Goal: Transaction & Acquisition: Purchase product/service

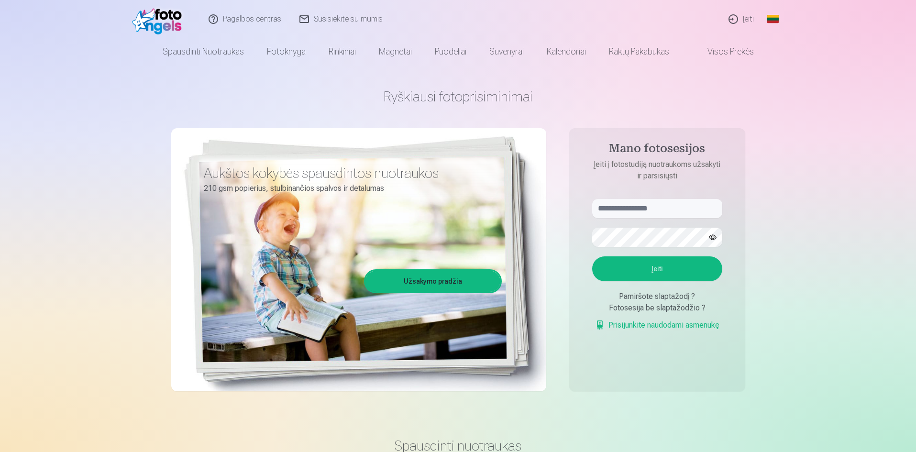
click at [636, 322] on link "Prisijunkite naudodami asmenukę" at bounding box center [657, 324] width 124 height 11
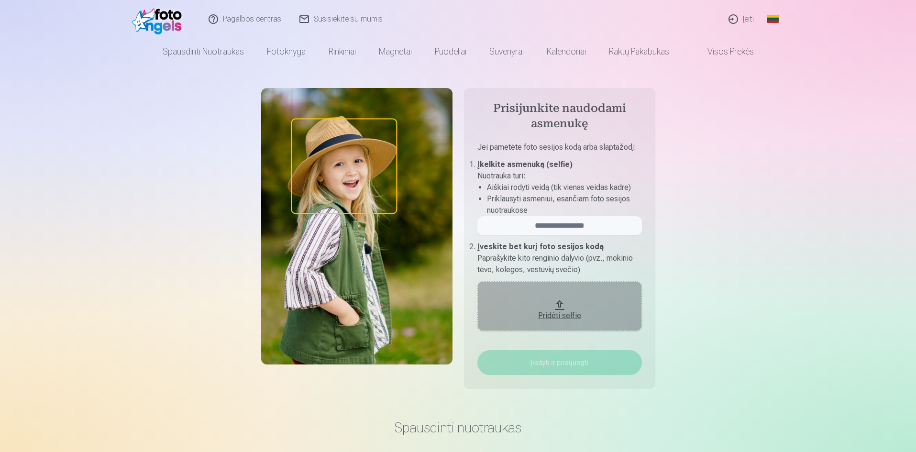
click at [558, 313] on div "Pridėti selfie" at bounding box center [559, 315] width 145 height 11
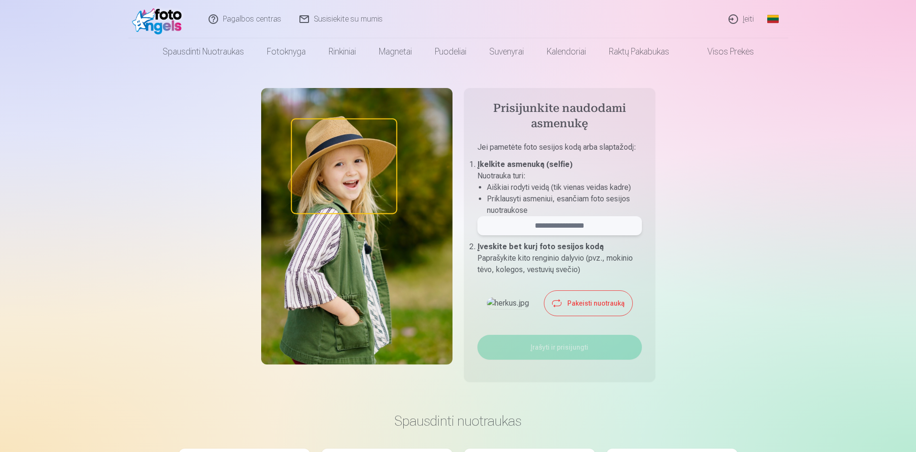
click at [574, 222] on input "email" at bounding box center [559, 225] width 164 height 19
paste input "**********"
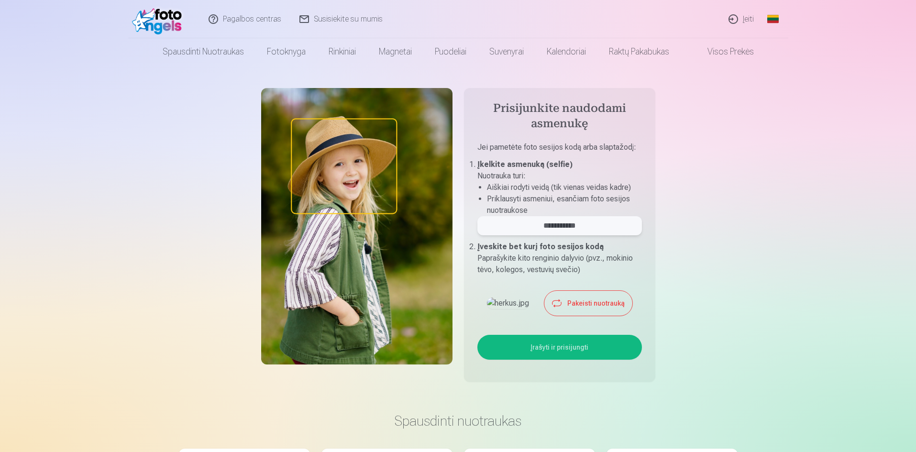
type input "**********"
click at [579, 360] on button "Įrašyti ir prisijungti" at bounding box center [559, 347] width 164 height 25
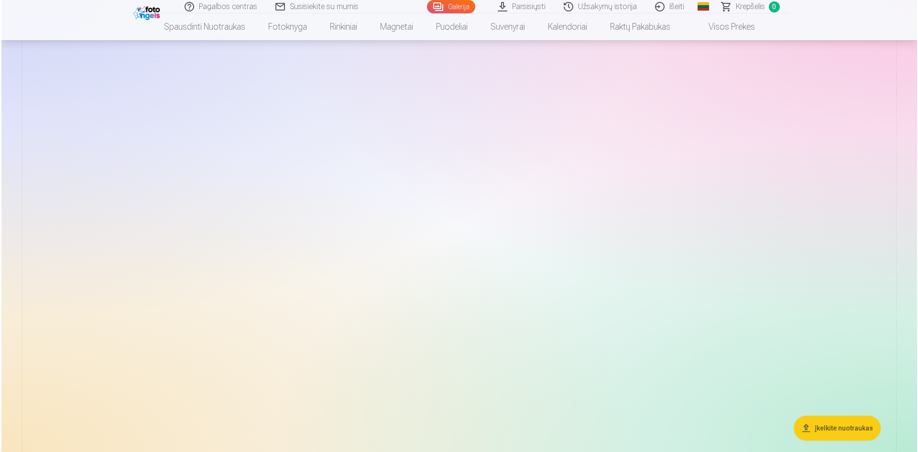
scroll to position [3155, 0]
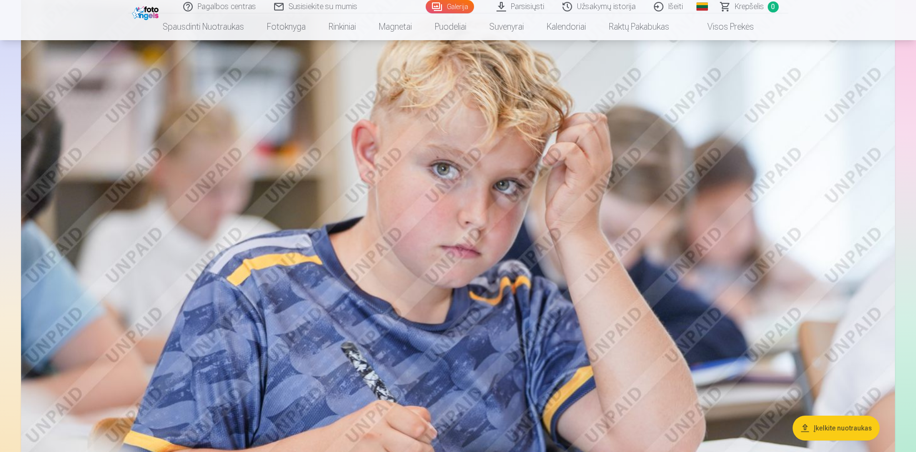
click at [683, 332] on img at bounding box center [457, 272] width 873 height 583
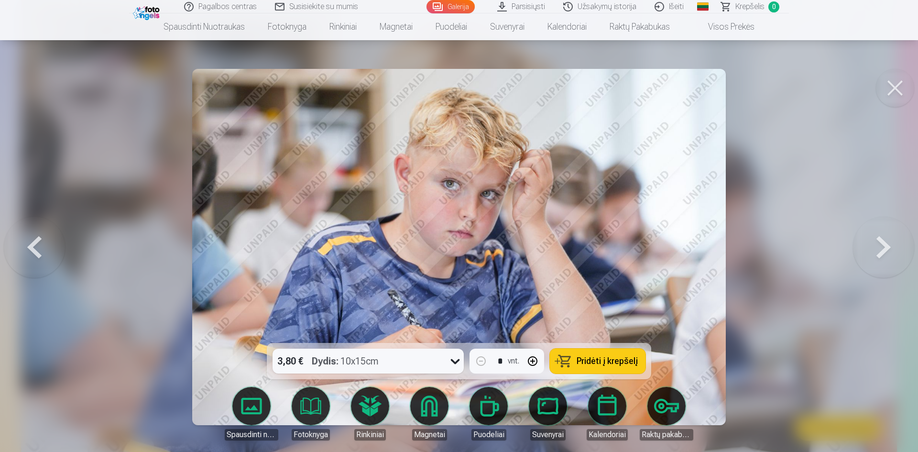
click at [601, 360] on span "Pridėti į krepšelį" at bounding box center [607, 361] width 61 height 9
click at [898, 83] on button at bounding box center [895, 88] width 38 height 38
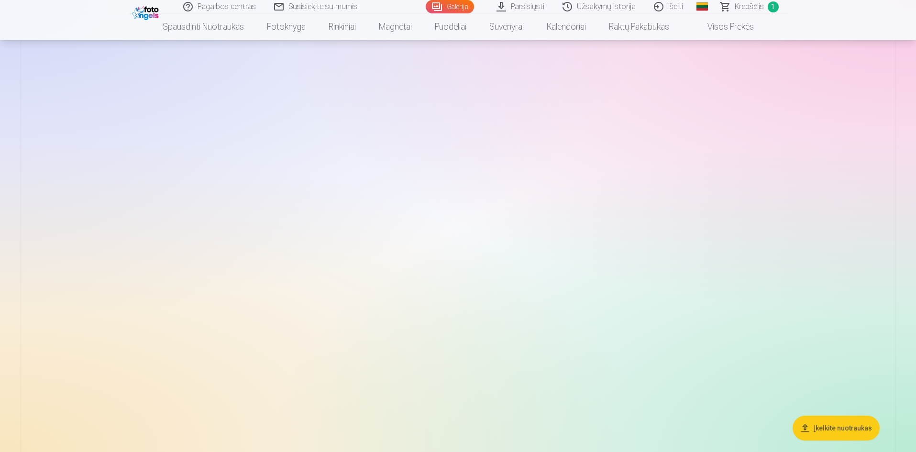
scroll to position [87, 0]
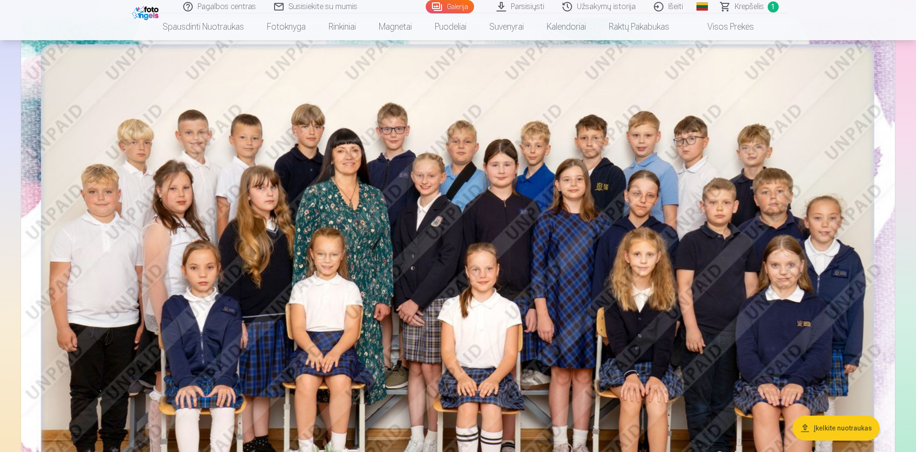
click at [457, 236] on img at bounding box center [457, 309] width 873 height 583
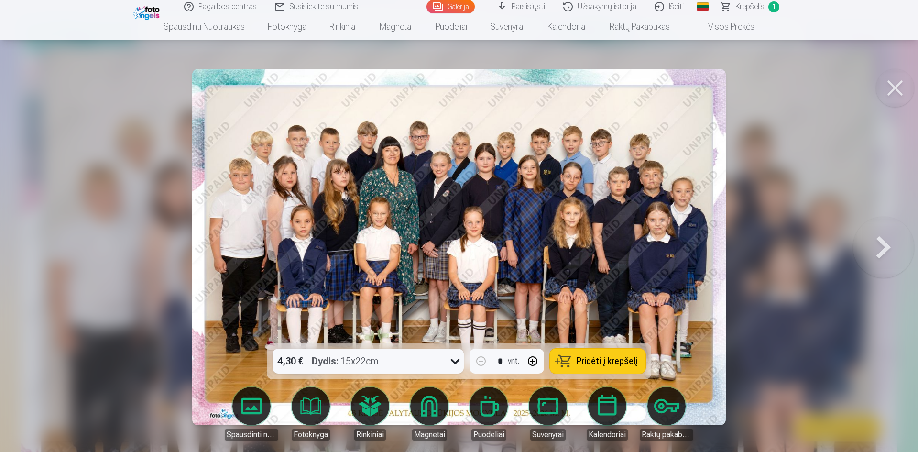
click at [457, 362] on icon at bounding box center [455, 360] width 15 height 15
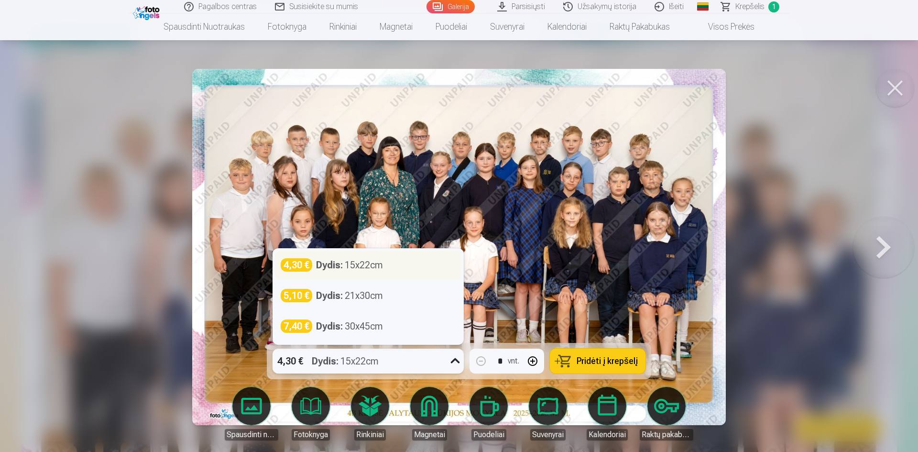
click at [368, 265] on div "Dydis : 15x22cm" at bounding box center [349, 264] width 67 height 13
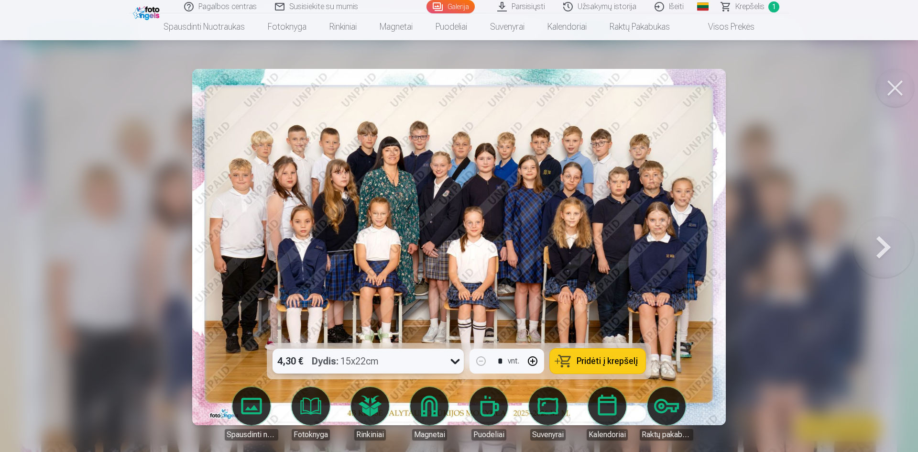
click at [590, 360] on span "Pridėti į krepšelį" at bounding box center [607, 361] width 61 height 9
click at [892, 79] on button at bounding box center [895, 88] width 38 height 38
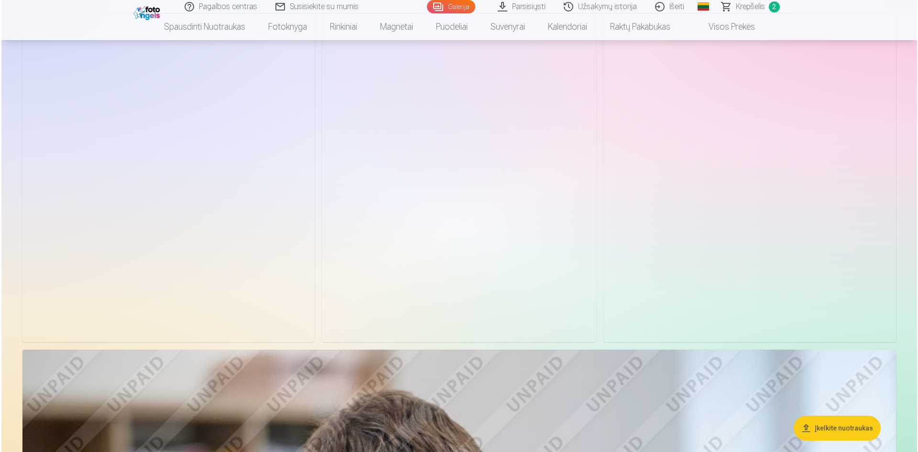
scroll to position [2096, 0]
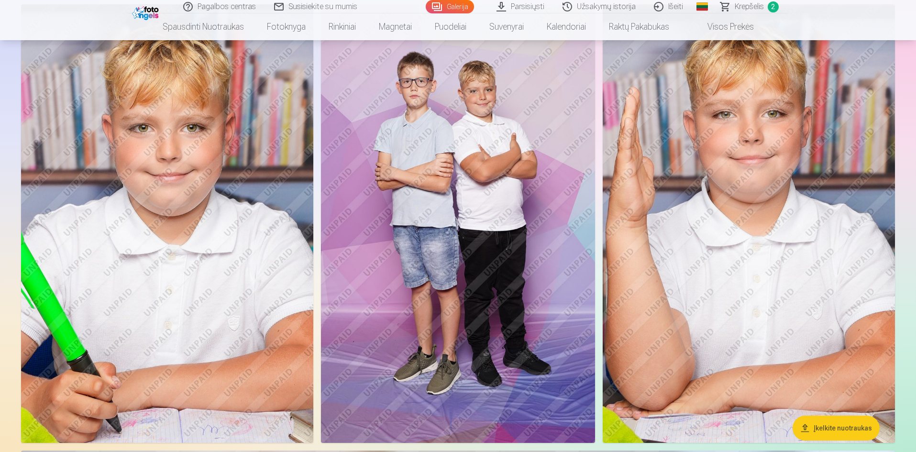
click at [177, 266] on img at bounding box center [167, 223] width 292 height 438
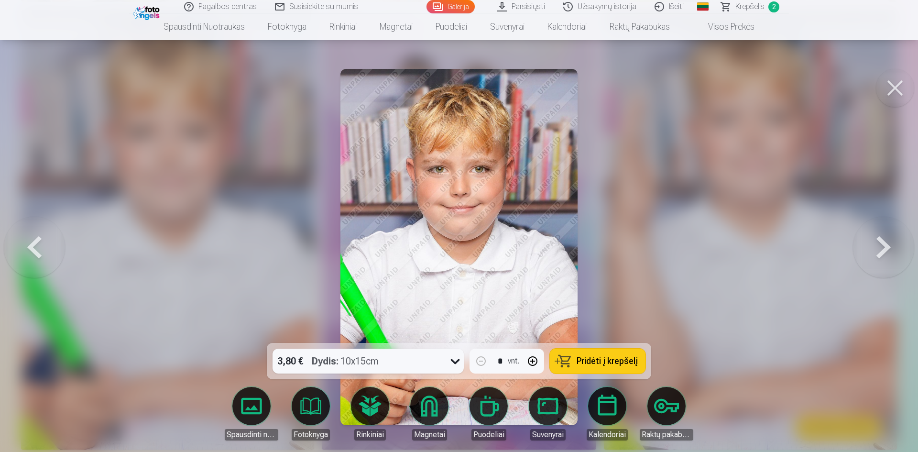
click at [608, 358] on span "Pridėti į krepšelį" at bounding box center [607, 361] width 61 height 9
click at [898, 76] on button at bounding box center [895, 88] width 38 height 38
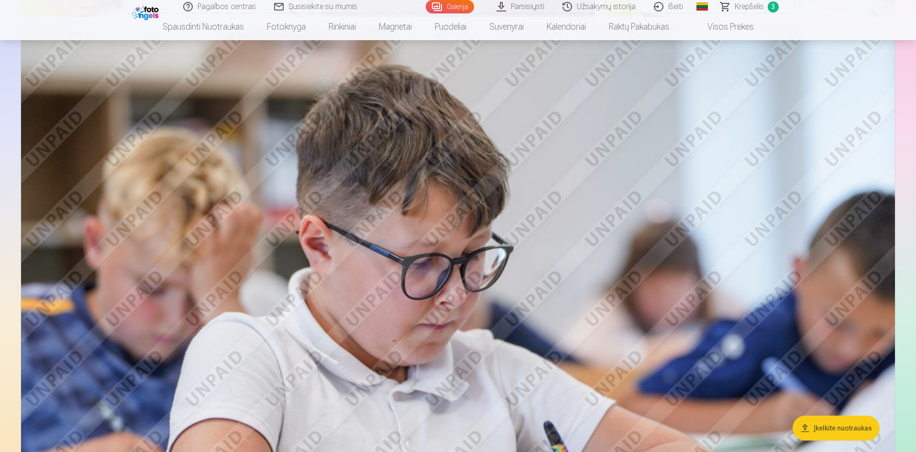
scroll to position [2761, 0]
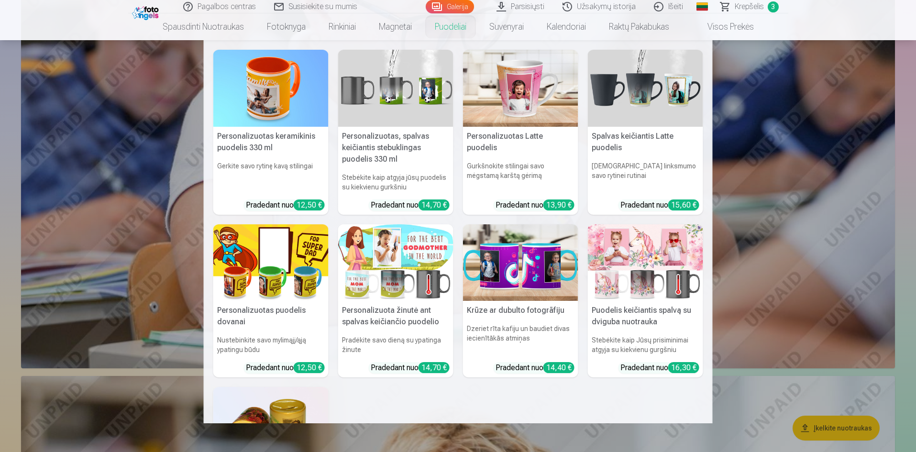
click at [446, 30] on link "Puodeliai" at bounding box center [450, 26] width 55 height 27
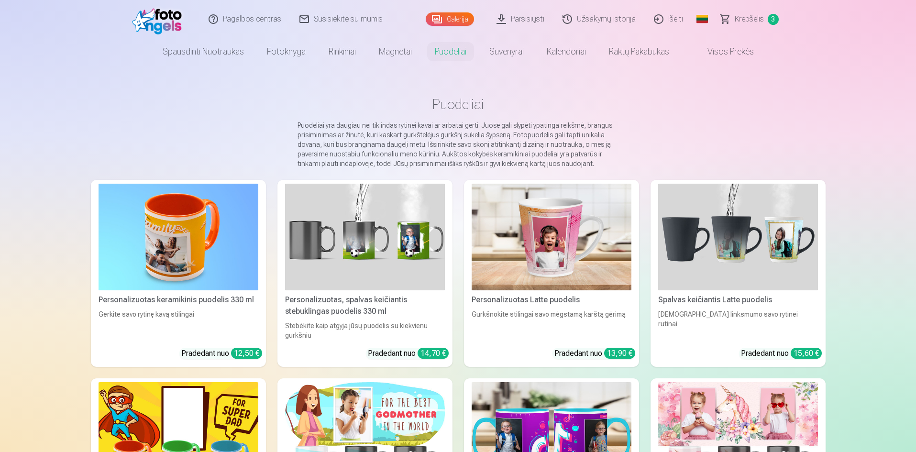
click at [189, 256] on img at bounding box center [178, 237] width 160 height 107
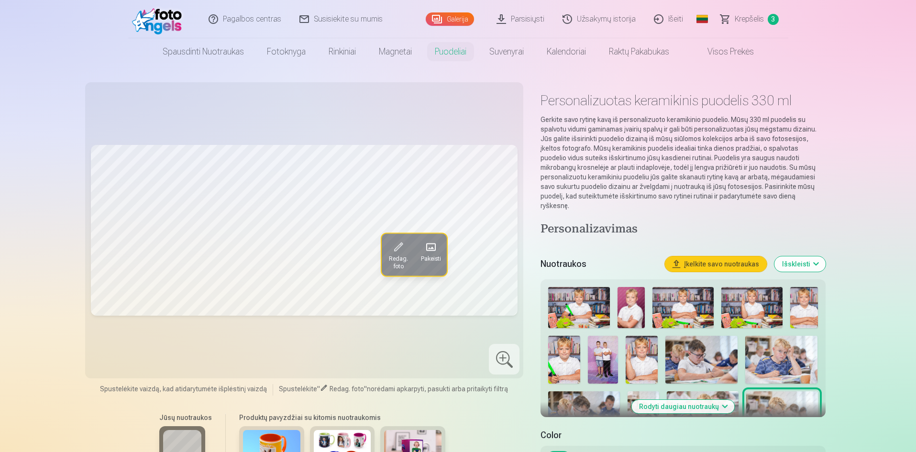
click at [782, 352] on img at bounding box center [781, 360] width 72 height 48
click at [402, 255] on span "Redag. foto" at bounding box center [398, 262] width 22 height 15
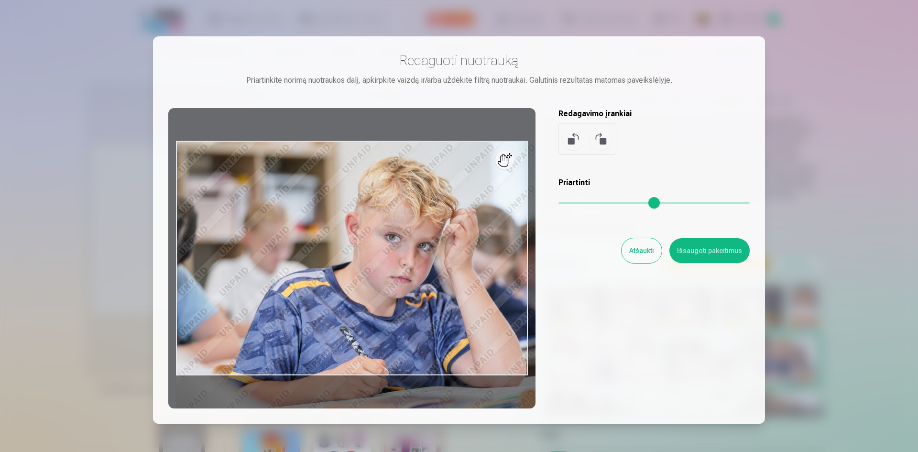
type input "*"
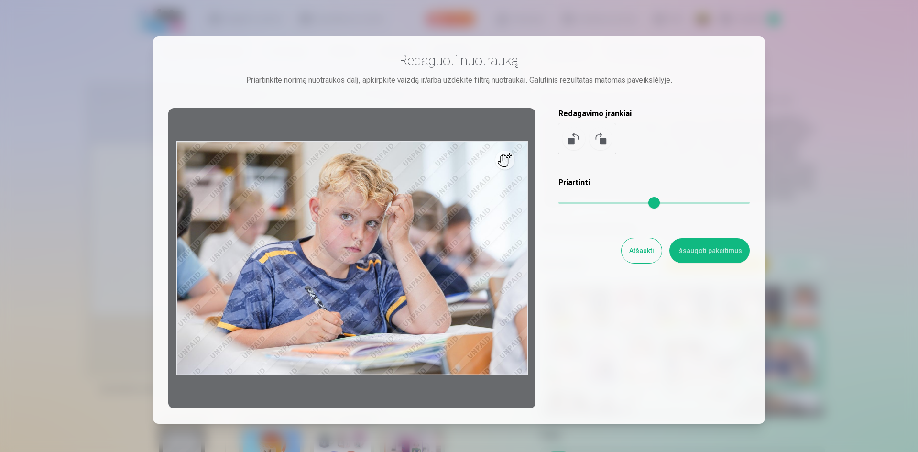
click at [559, 204] on input "range" at bounding box center [653, 203] width 191 height 2
click at [691, 253] on button "Išsaugoti pakeitimus" at bounding box center [709, 250] width 80 height 25
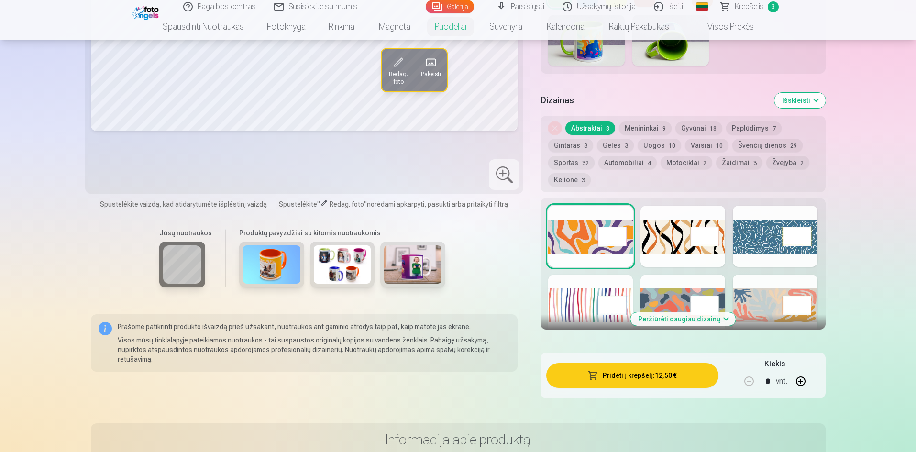
scroll to position [478, 0]
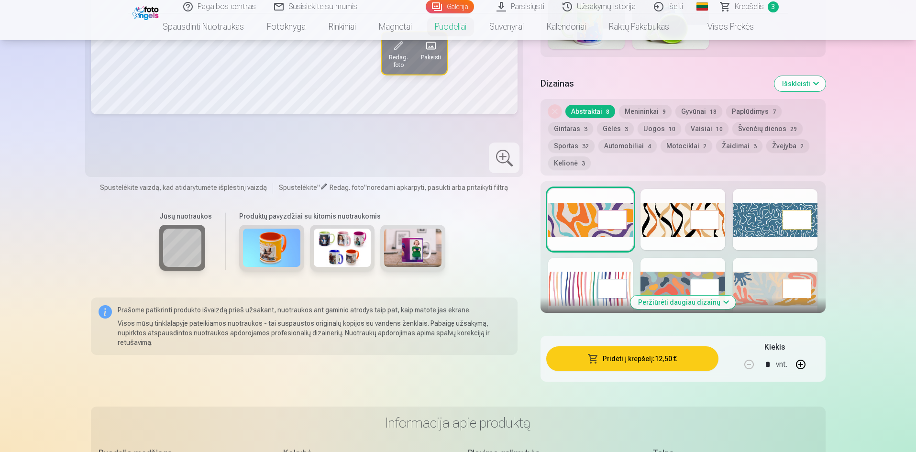
click at [689, 298] on button "Peržiūrėti daugiau dizainų" at bounding box center [682, 301] width 105 height 13
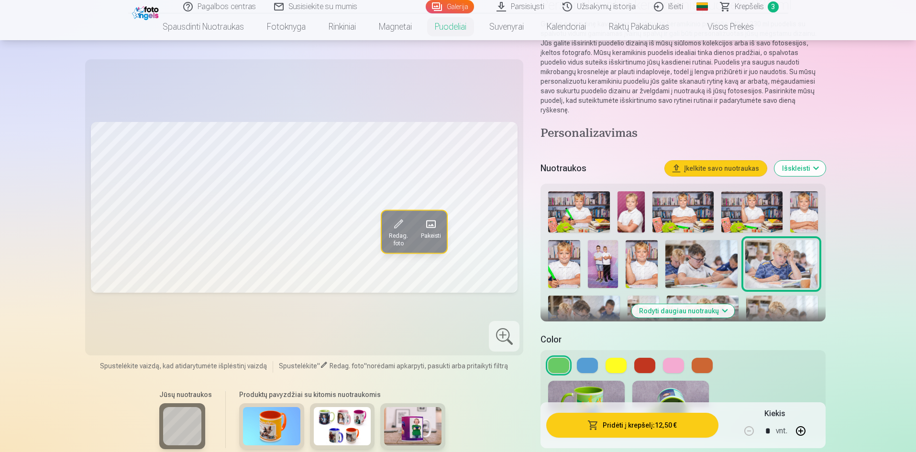
scroll to position [0, 0]
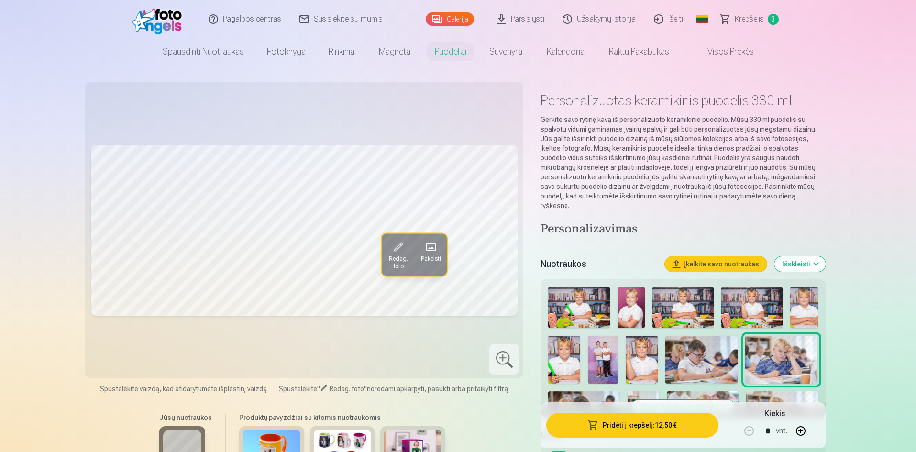
click at [753, 17] on span "Krepšelis" at bounding box center [748, 18] width 29 height 11
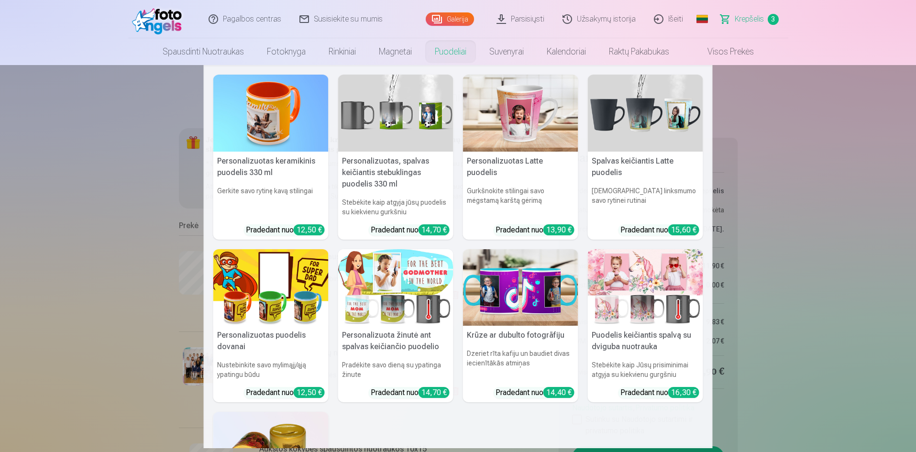
click at [438, 52] on link "Puodeliai" at bounding box center [450, 51] width 55 height 27
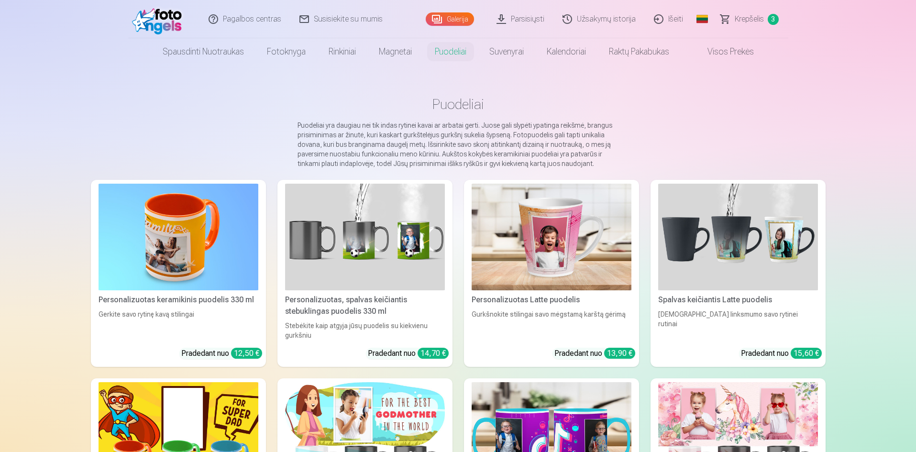
click at [203, 229] on img at bounding box center [178, 237] width 160 height 107
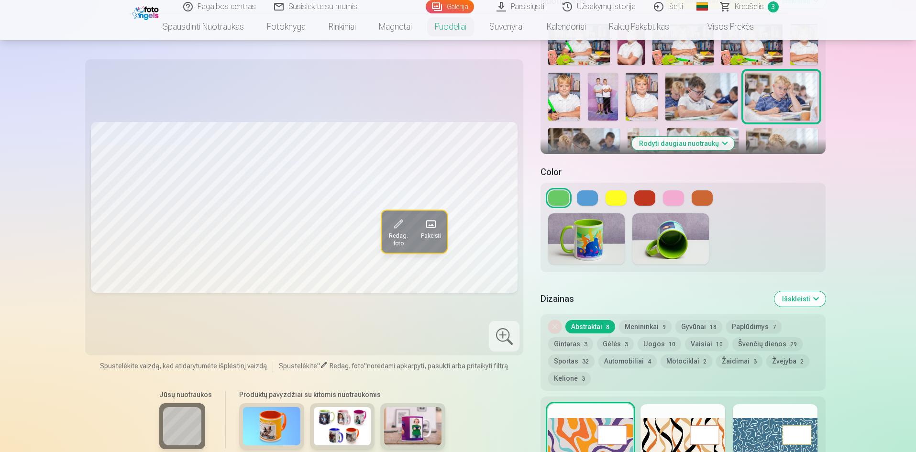
scroll to position [191, 0]
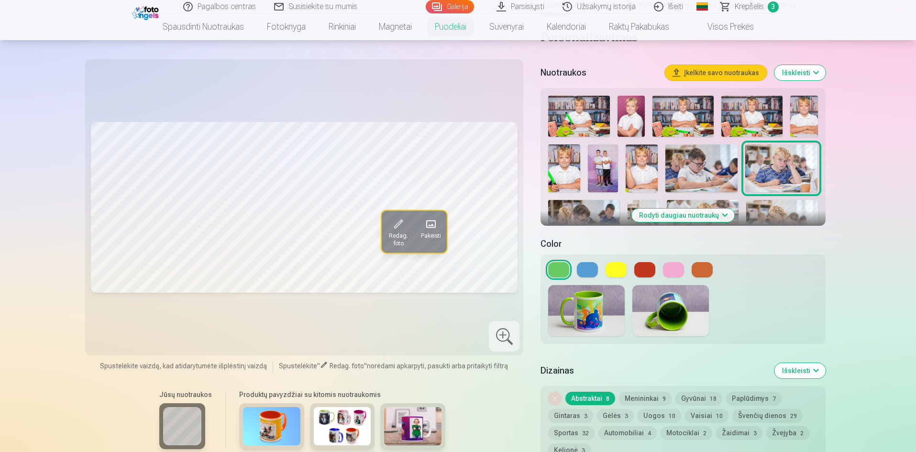
click at [391, 229] on span at bounding box center [397, 224] width 15 height 15
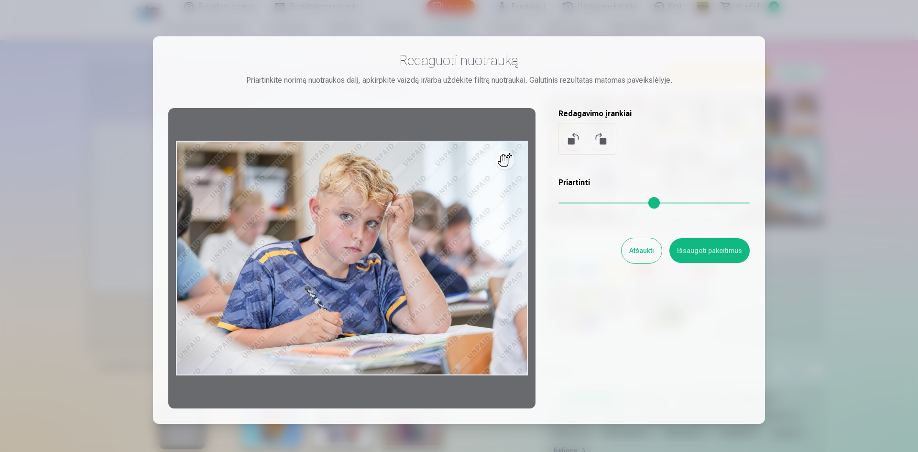
click at [710, 253] on button "Išsaugoti pakeitimus" at bounding box center [709, 250] width 80 height 25
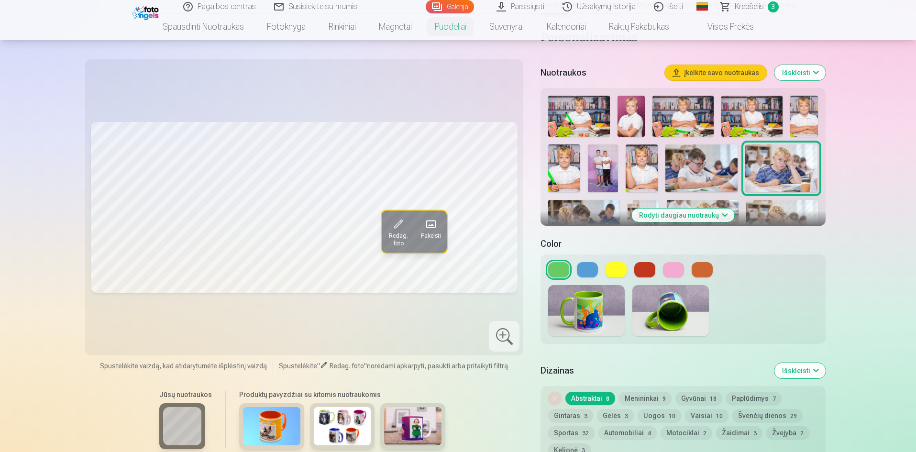
click at [395, 224] on span at bounding box center [397, 224] width 15 height 15
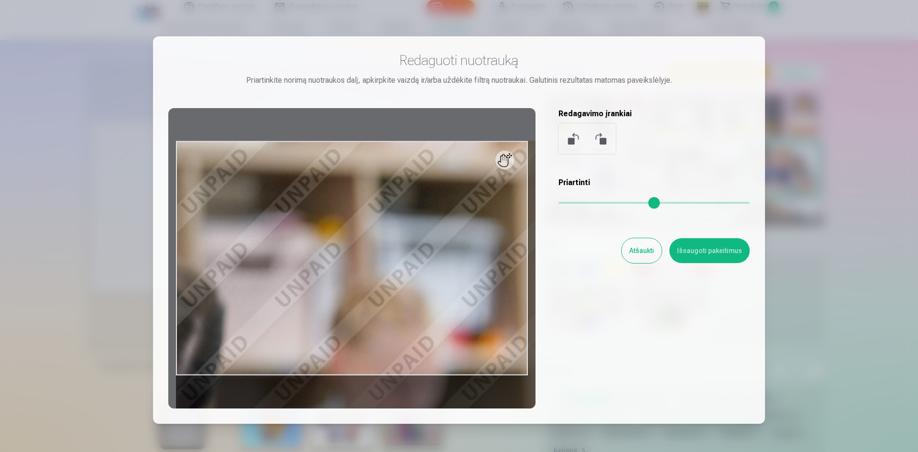
drag, startPoint x: 565, startPoint y: 201, endPoint x: 626, endPoint y: 202, distance: 61.7
type input "****"
click at [626, 202] on input "range" at bounding box center [653, 203] width 191 height 2
click at [704, 250] on button "Išsaugoti pakeitimus" at bounding box center [709, 250] width 80 height 25
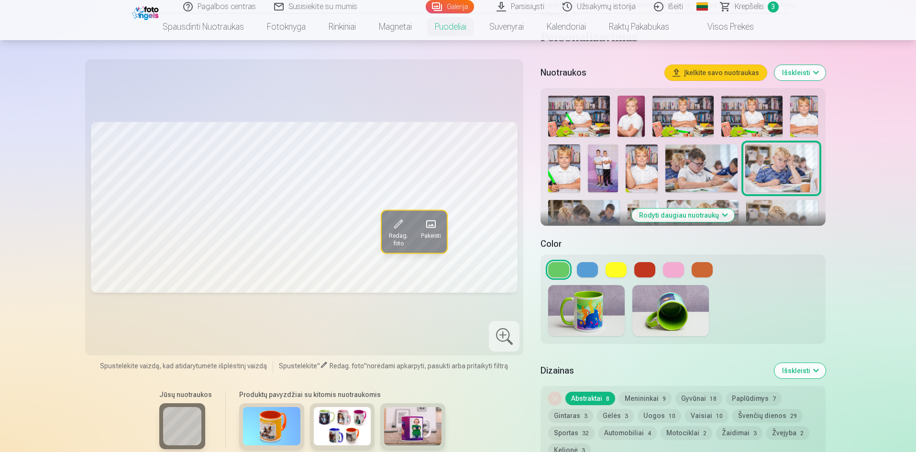
click at [394, 240] on span "Redag. foto" at bounding box center [398, 239] width 22 height 15
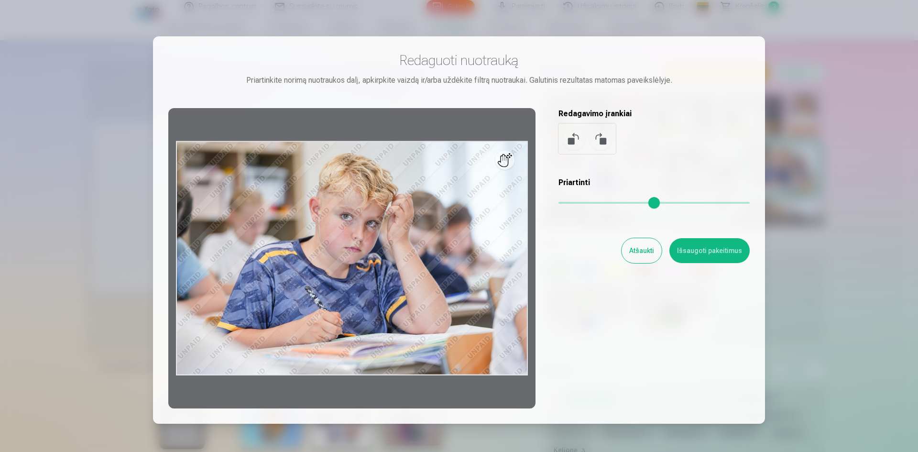
drag, startPoint x: 626, startPoint y: 206, endPoint x: 540, endPoint y: 199, distance: 85.8
type input "*"
click at [558, 202] on input "range" at bounding box center [653, 203] width 191 height 2
click at [724, 250] on button "Išsaugoti pakeitimus" at bounding box center [709, 250] width 80 height 25
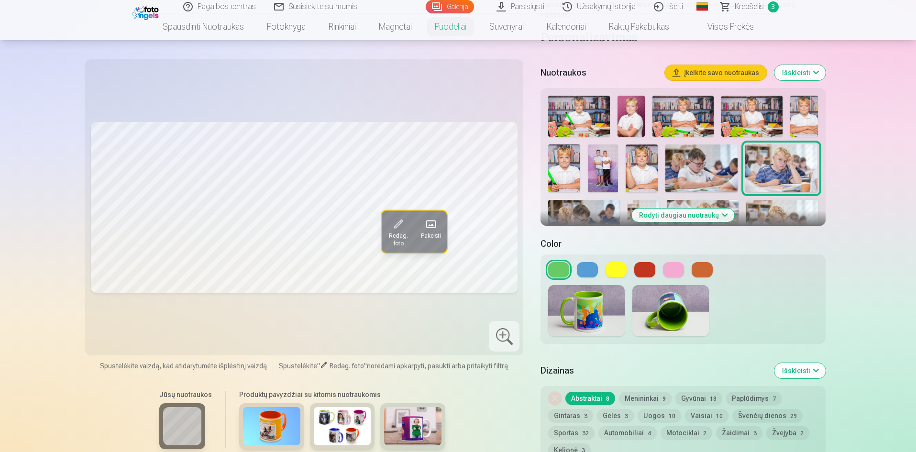
click at [620, 262] on button at bounding box center [615, 269] width 21 height 15
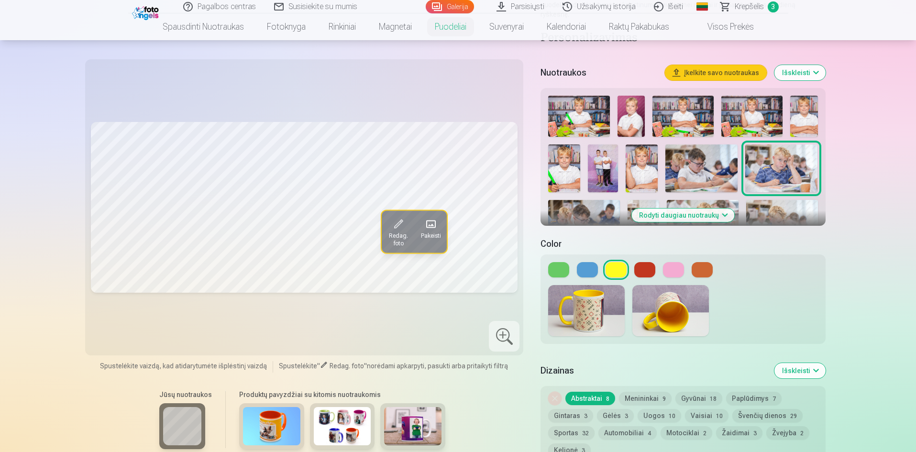
click at [559, 264] on button at bounding box center [558, 269] width 21 height 15
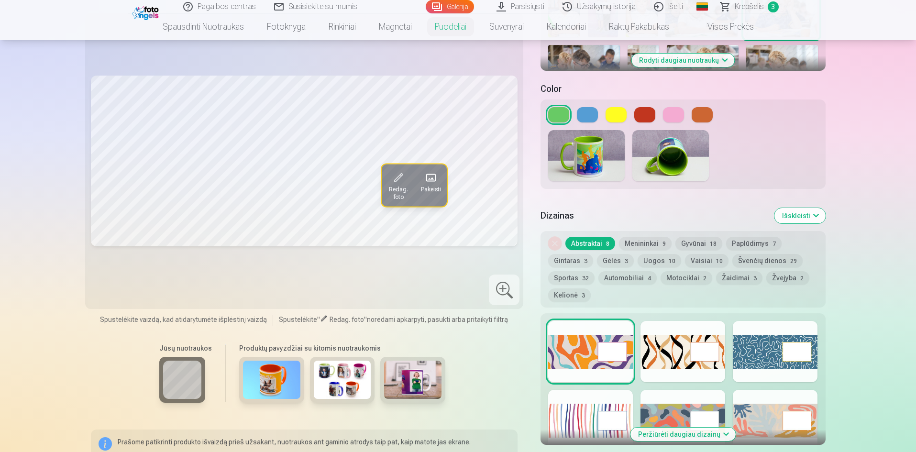
scroll to position [382, 0]
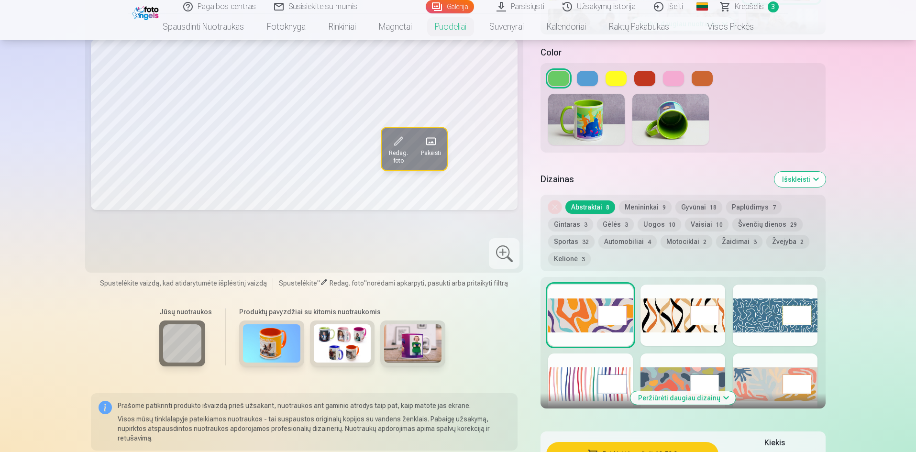
click at [606, 306] on div at bounding box center [590, 314] width 85 height 61
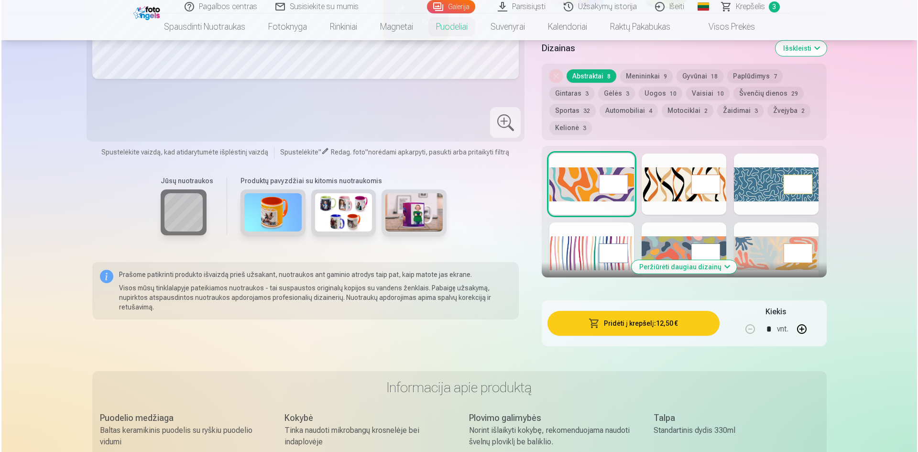
scroll to position [526, 0]
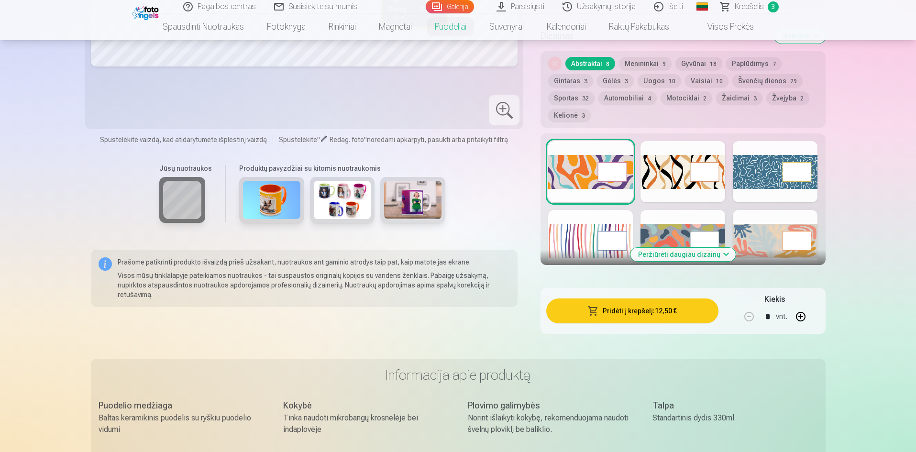
click at [617, 302] on button "Pridėti į krepšelį : 12,50 €" at bounding box center [632, 310] width 172 height 25
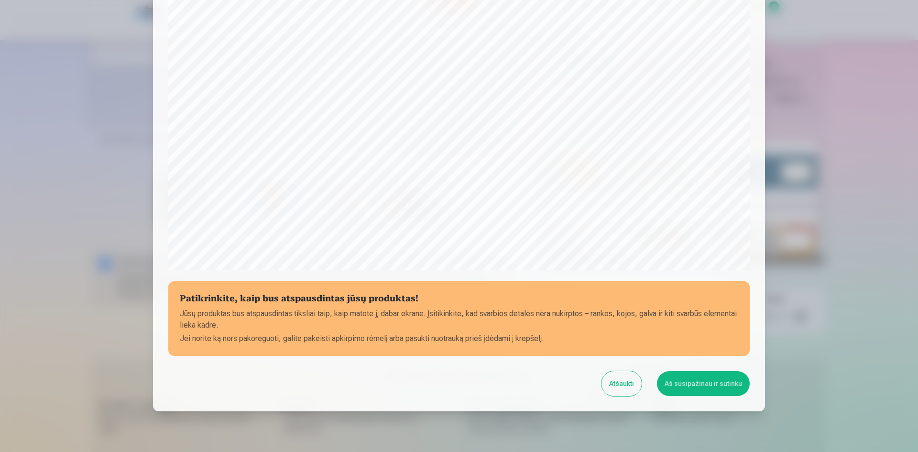
scroll to position [141, 0]
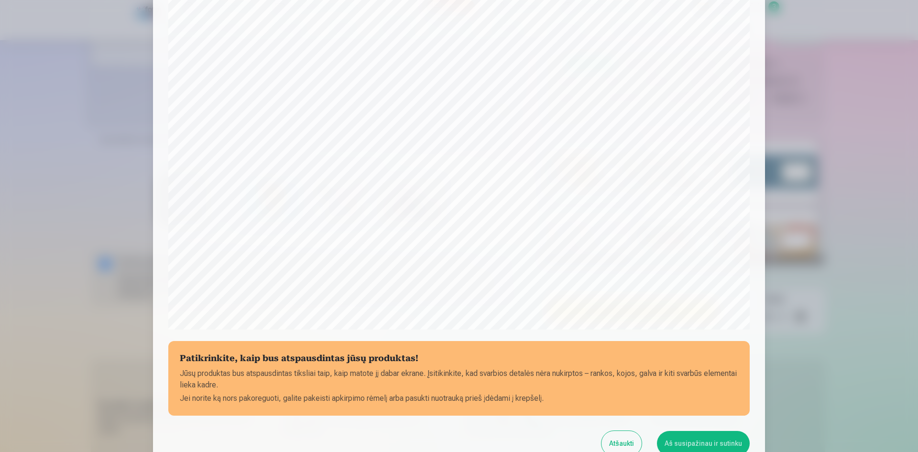
click at [702, 439] on button "Aš susipažinau ir sutinku" at bounding box center [703, 443] width 93 height 25
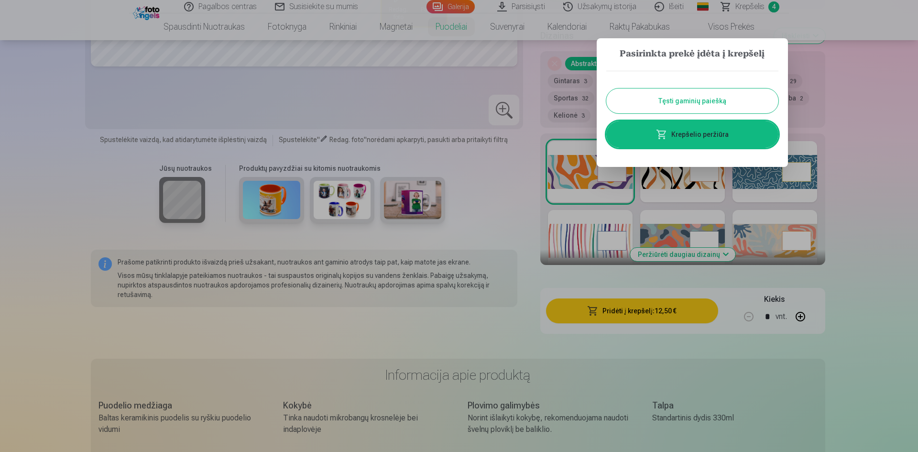
click at [697, 132] on link "Krepšelio peržiūra" at bounding box center [692, 134] width 172 height 27
